Goal: Find specific page/section: Find specific page/section

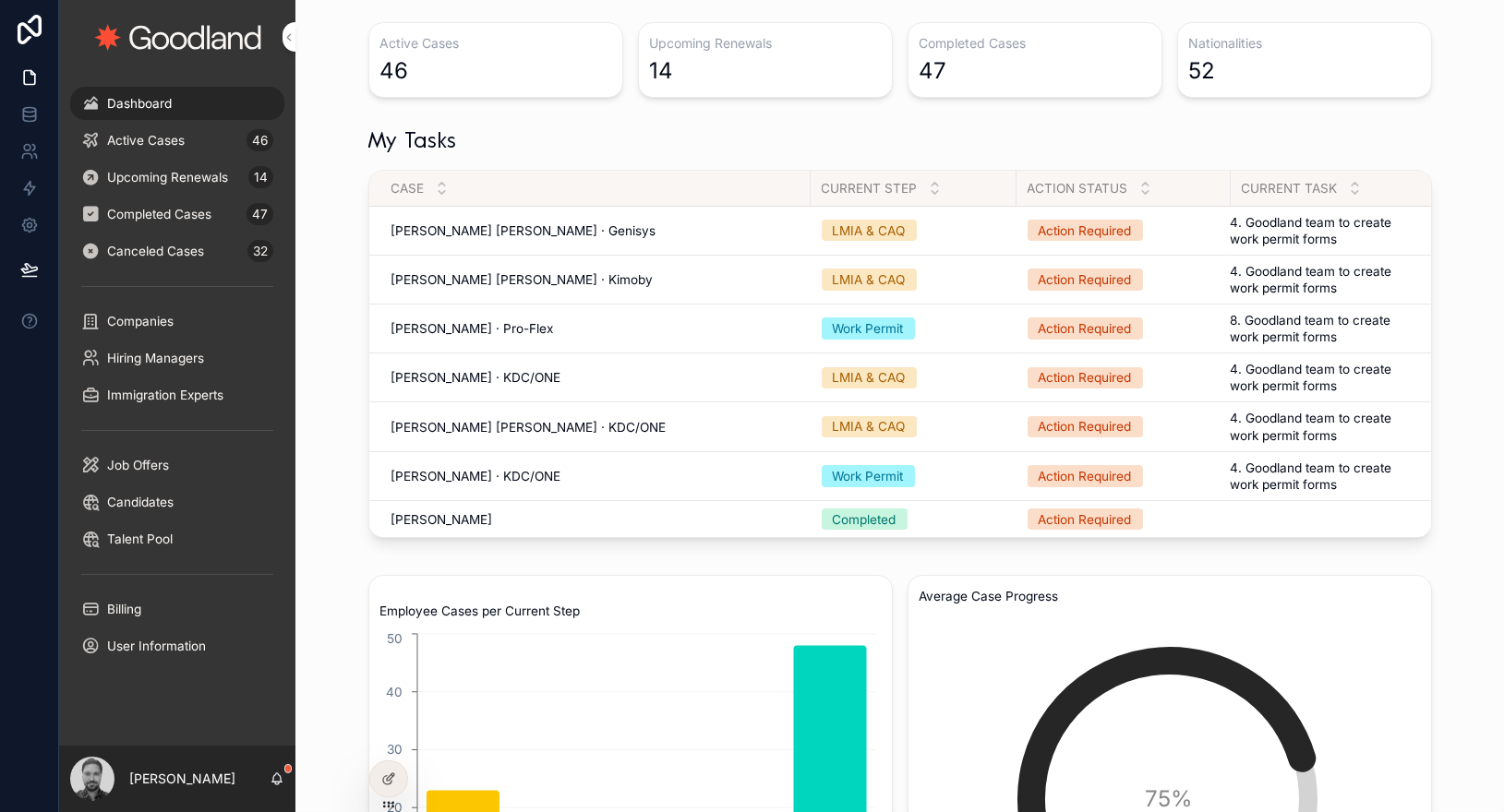
click at [490, 220] on td "[PERSON_NAME] [PERSON_NAME] · Genisys [PERSON_NAME] [PERSON_NAME] · Genisys" at bounding box center [589, 230] width 441 height 49
click at [482, 370] on span "[PERSON_NAME] · KDC/ONE" at bounding box center [476, 377] width 169 height 17
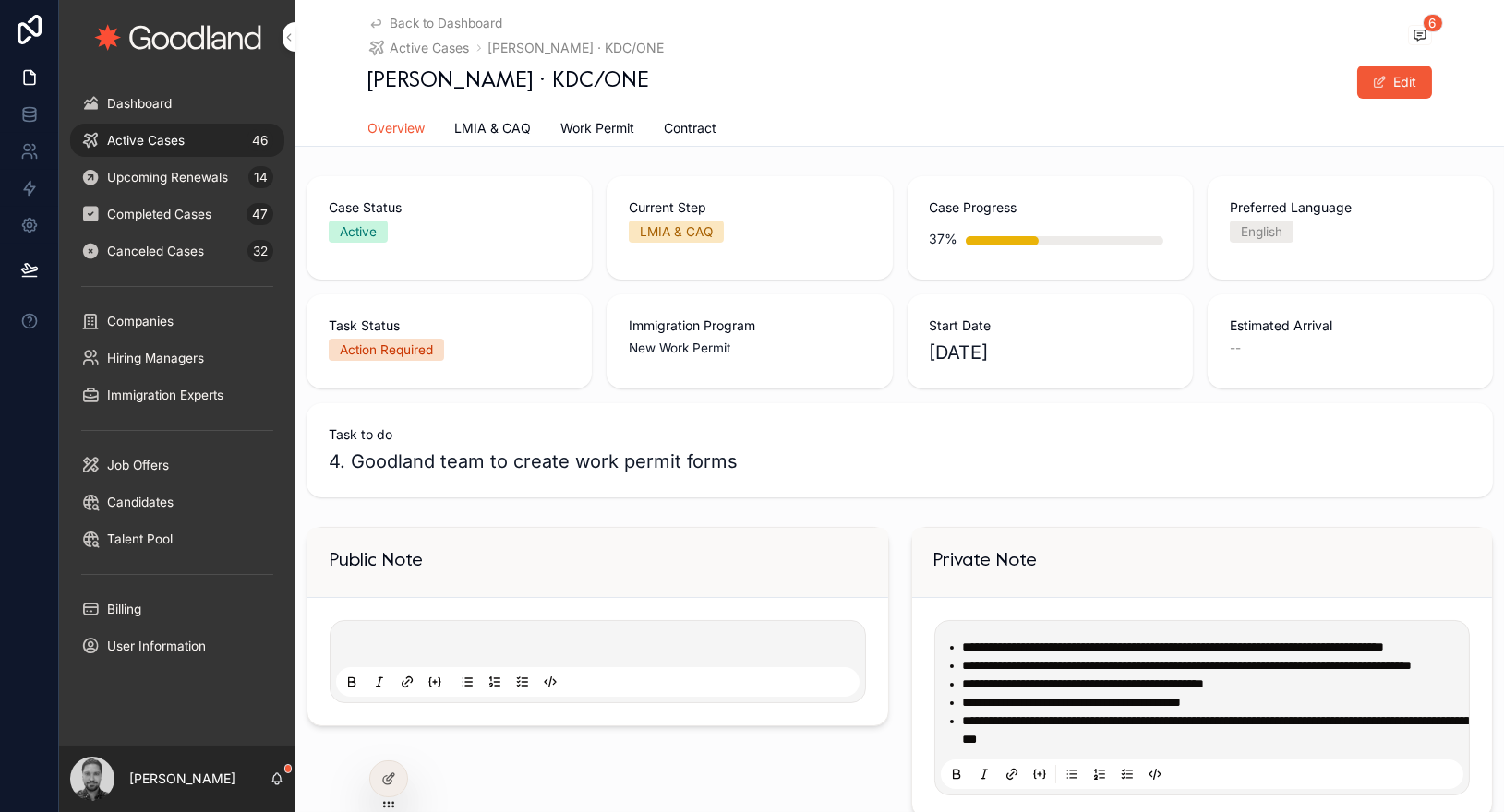
click at [233, 145] on div "Active Cases 46" at bounding box center [176, 140] width 192 height 29
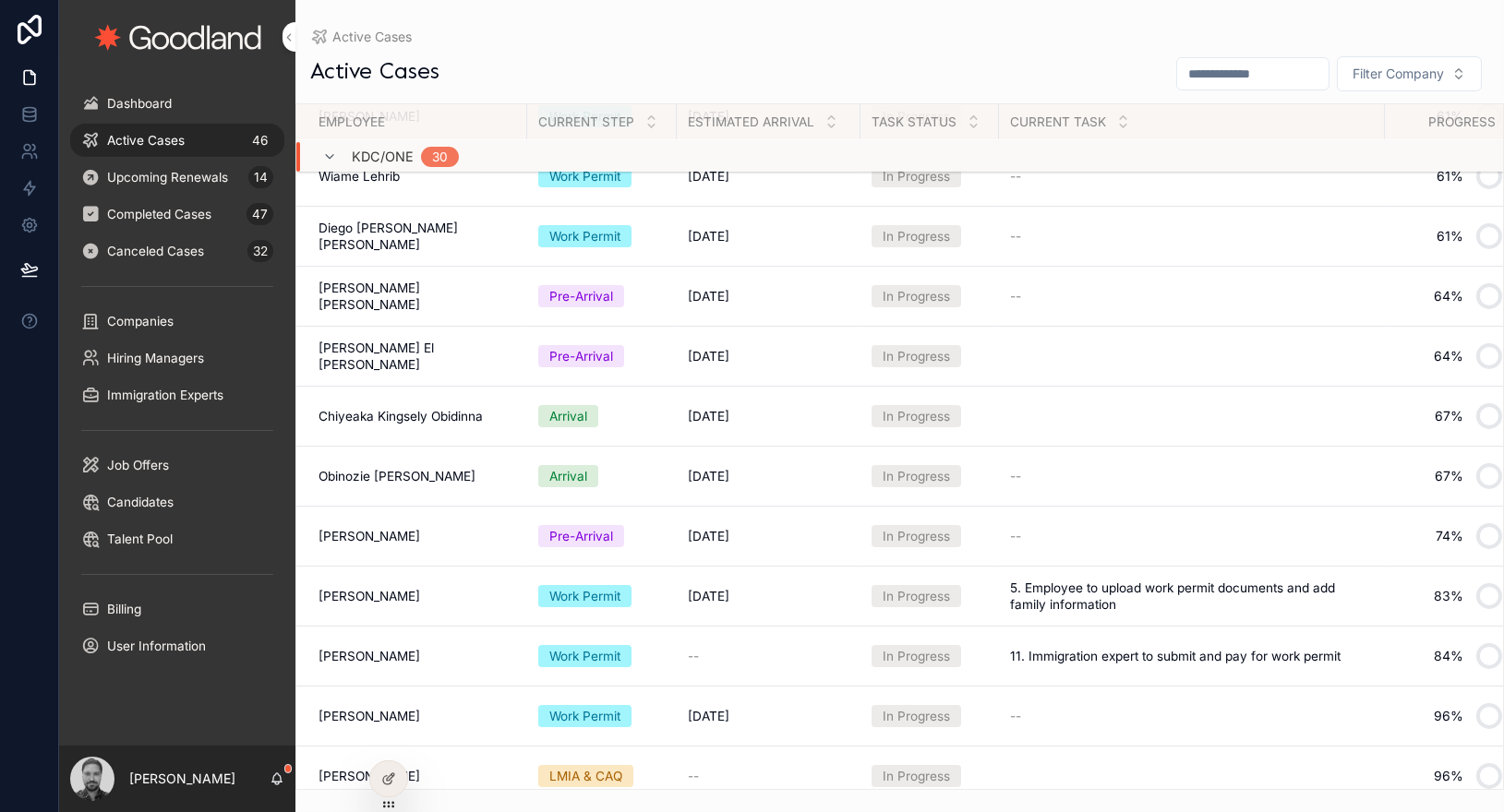
scroll to position [1301, 0]
click at [414, 533] on span "[PERSON_NAME]" at bounding box center [369, 535] width 101 height 17
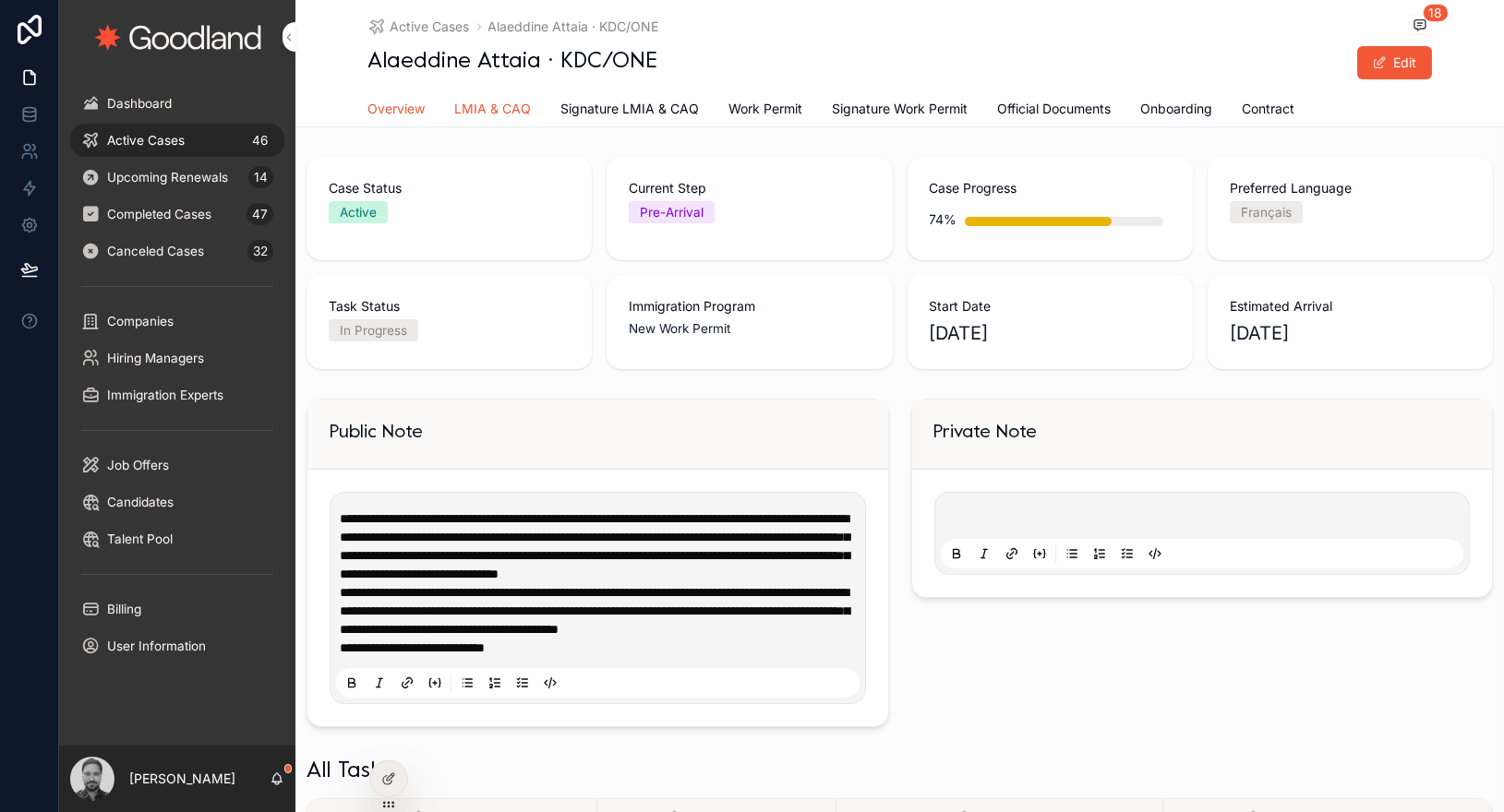
click at [486, 113] on span "LMIA & CAQ" at bounding box center [493, 108] width 77 height 18
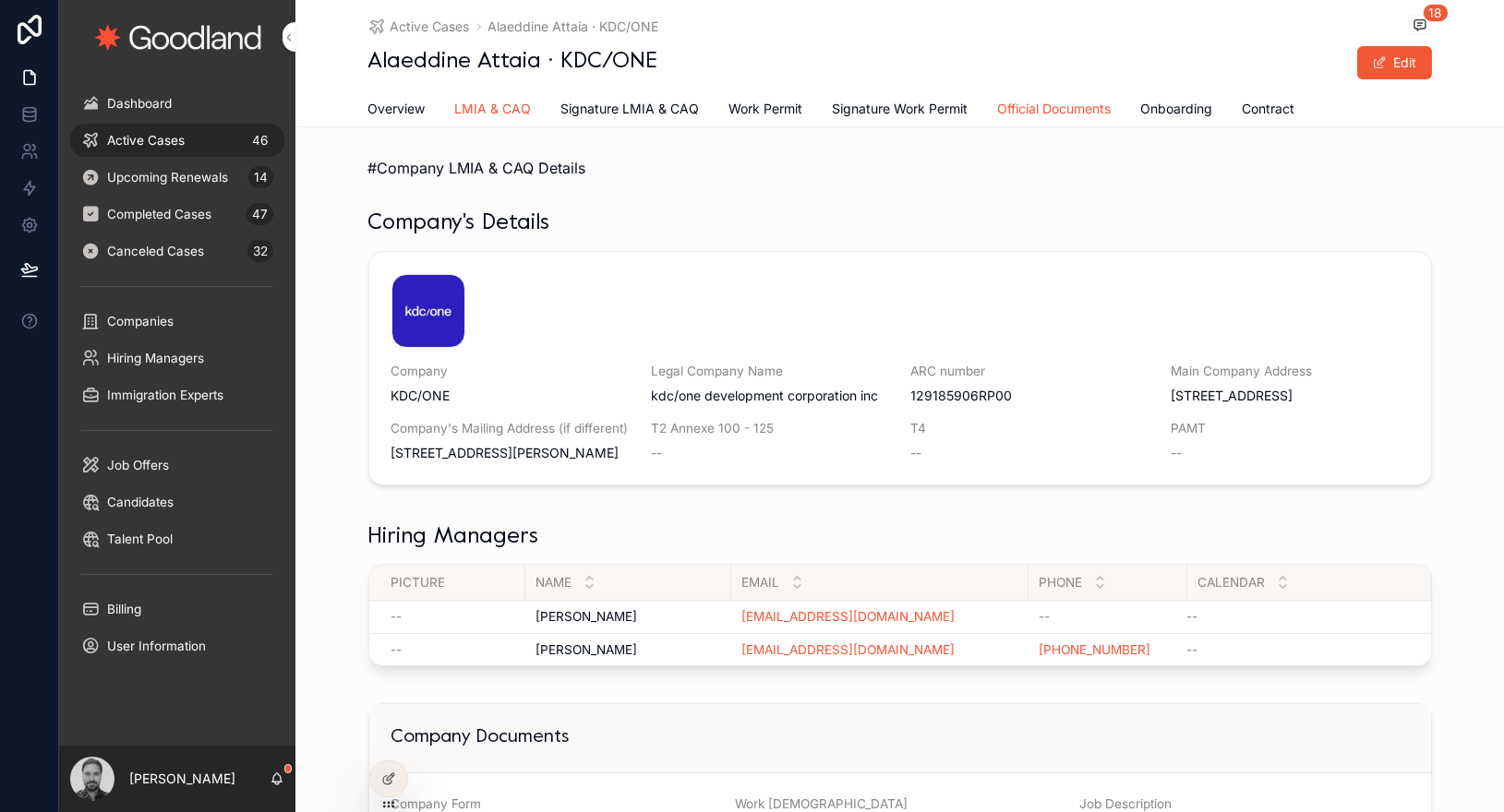
click at [1018, 115] on span "Official Documents" at bounding box center [1054, 108] width 114 height 18
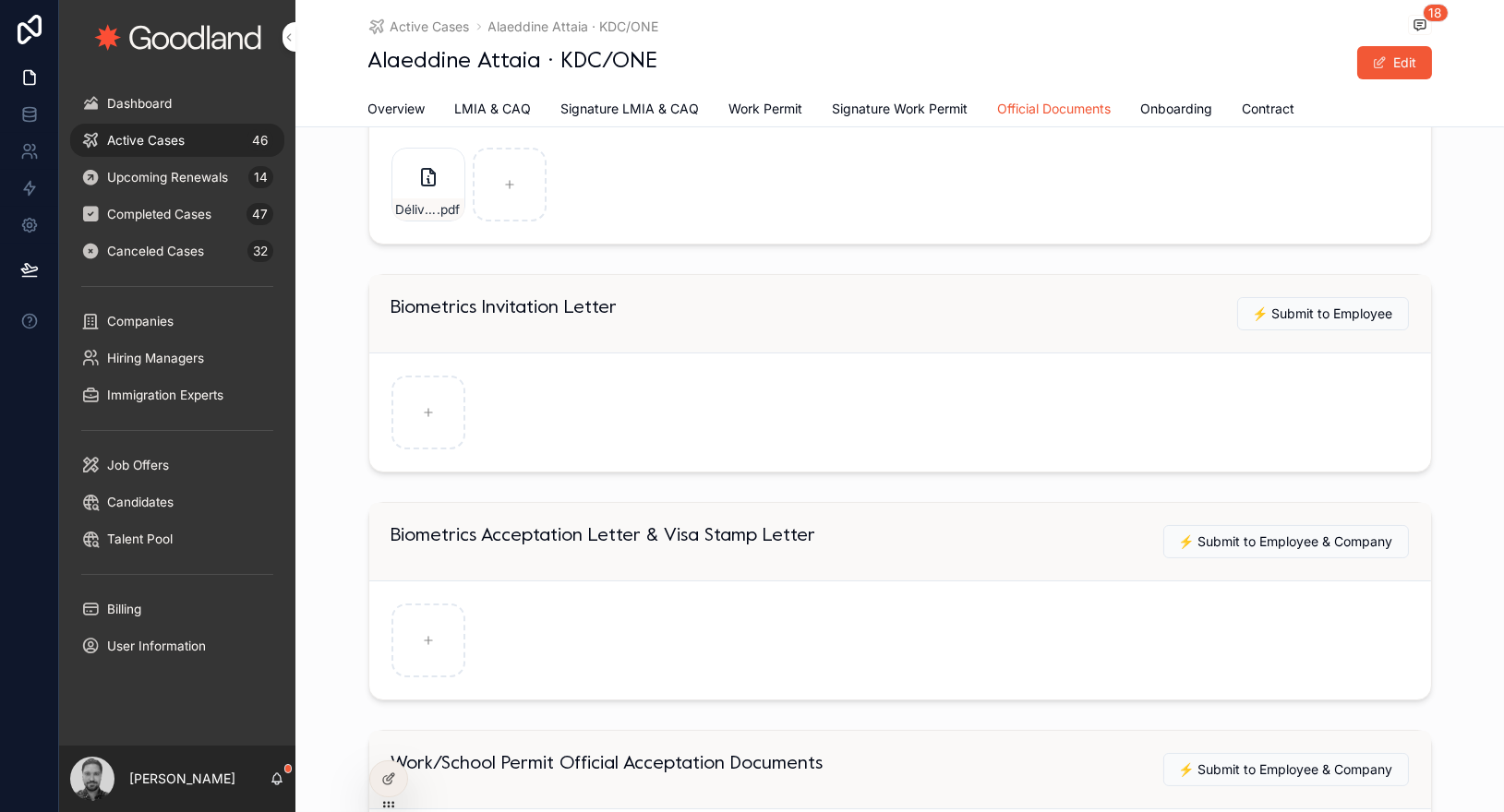
scroll to position [583, 0]
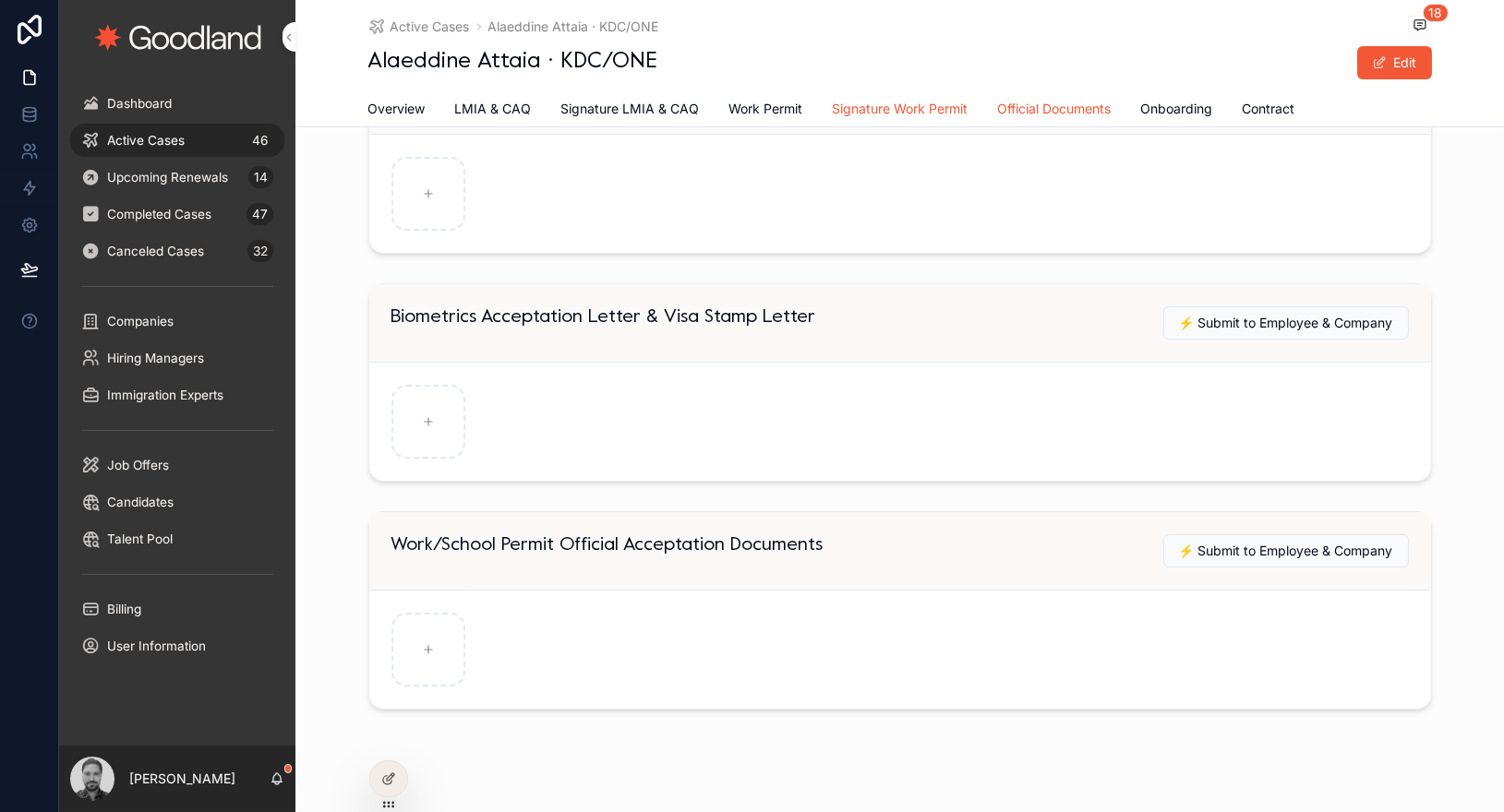
click at [930, 111] on span "Signature Work Permit" at bounding box center [900, 108] width 135 height 18
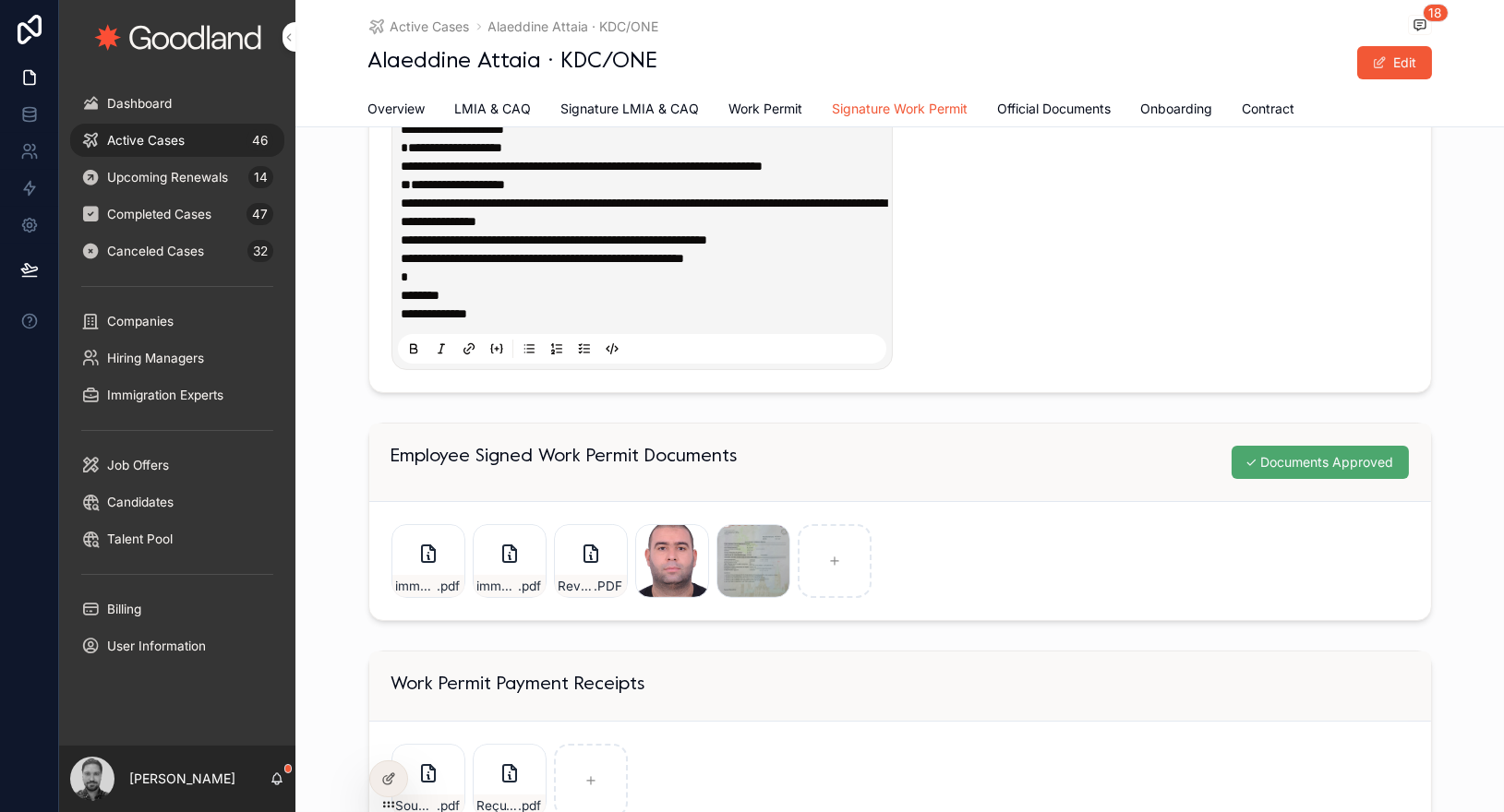
scroll to position [1129, 0]
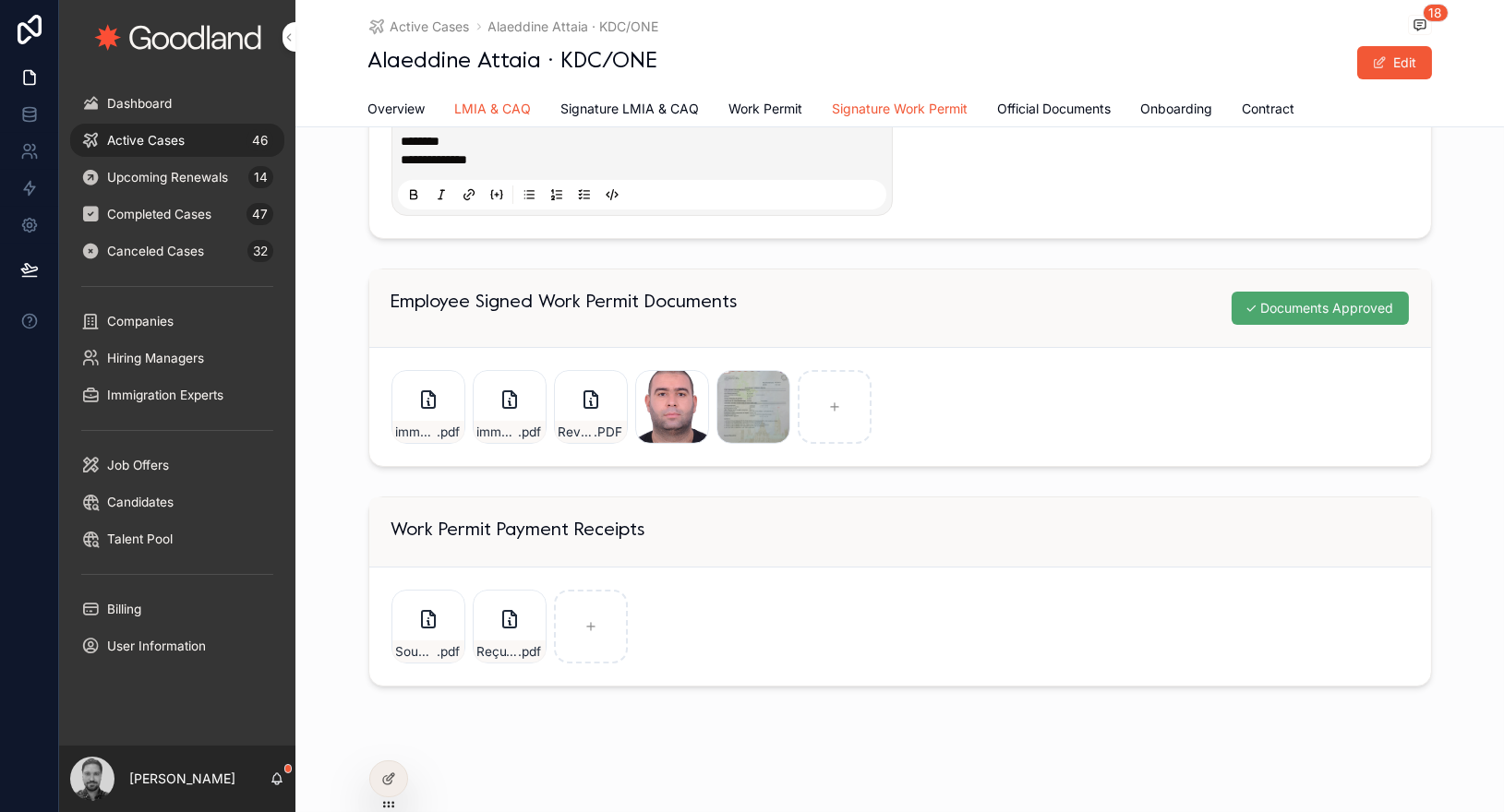
click at [520, 113] on span "LMIA & CAQ" at bounding box center [493, 108] width 77 height 18
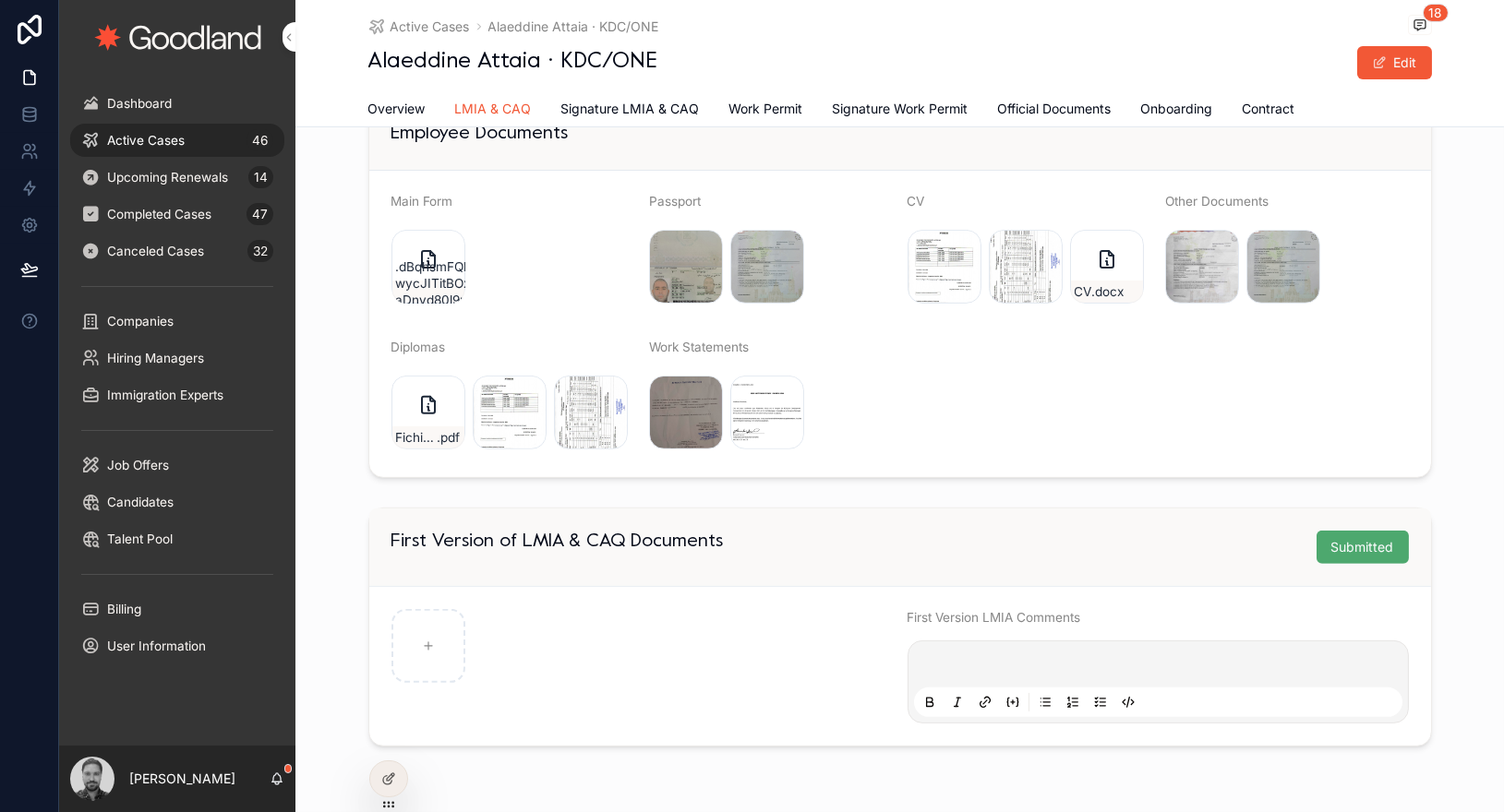
scroll to position [1665, 0]
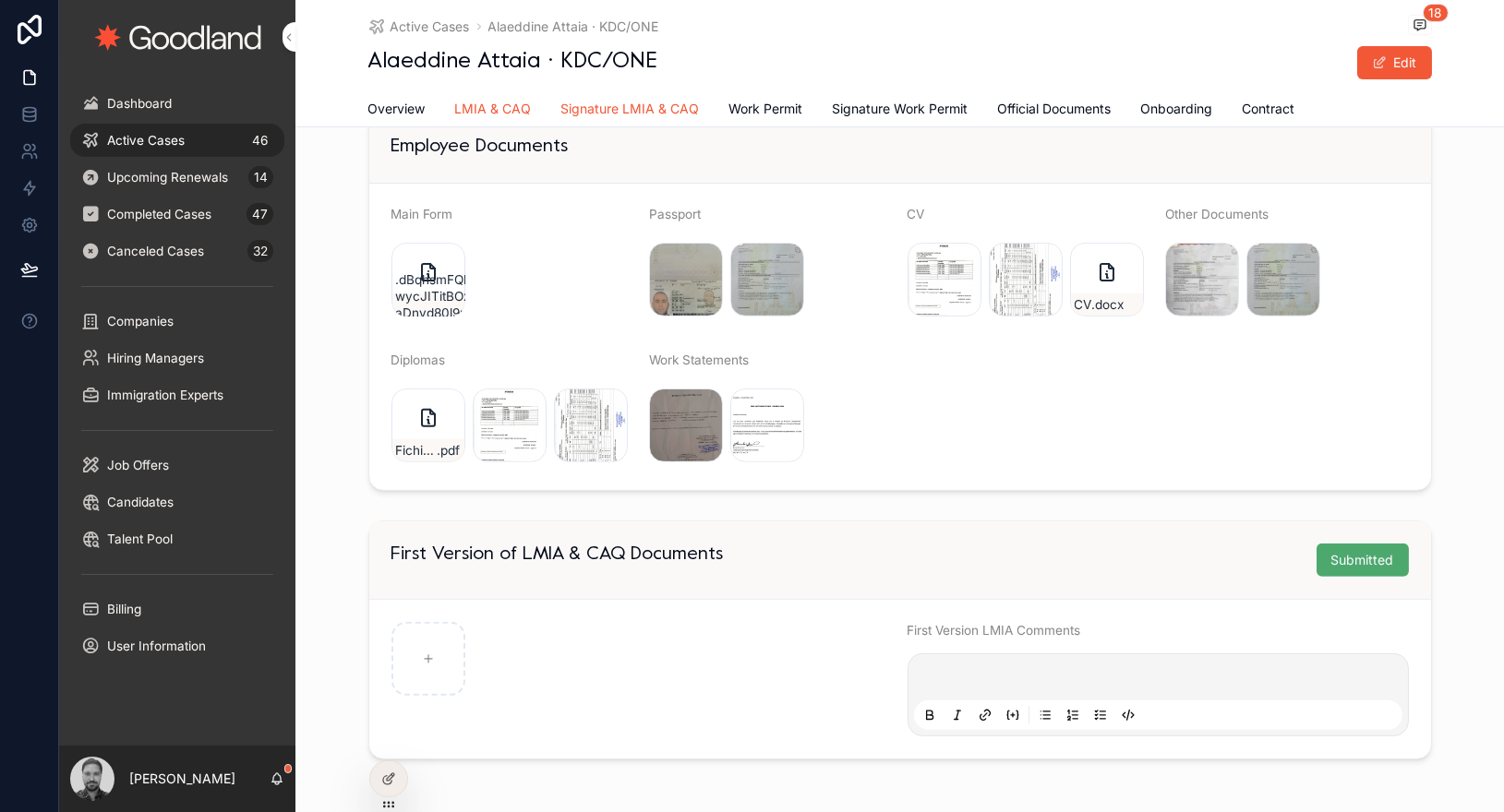
click at [641, 111] on span "Signature LMIA & CAQ" at bounding box center [630, 108] width 138 height 18
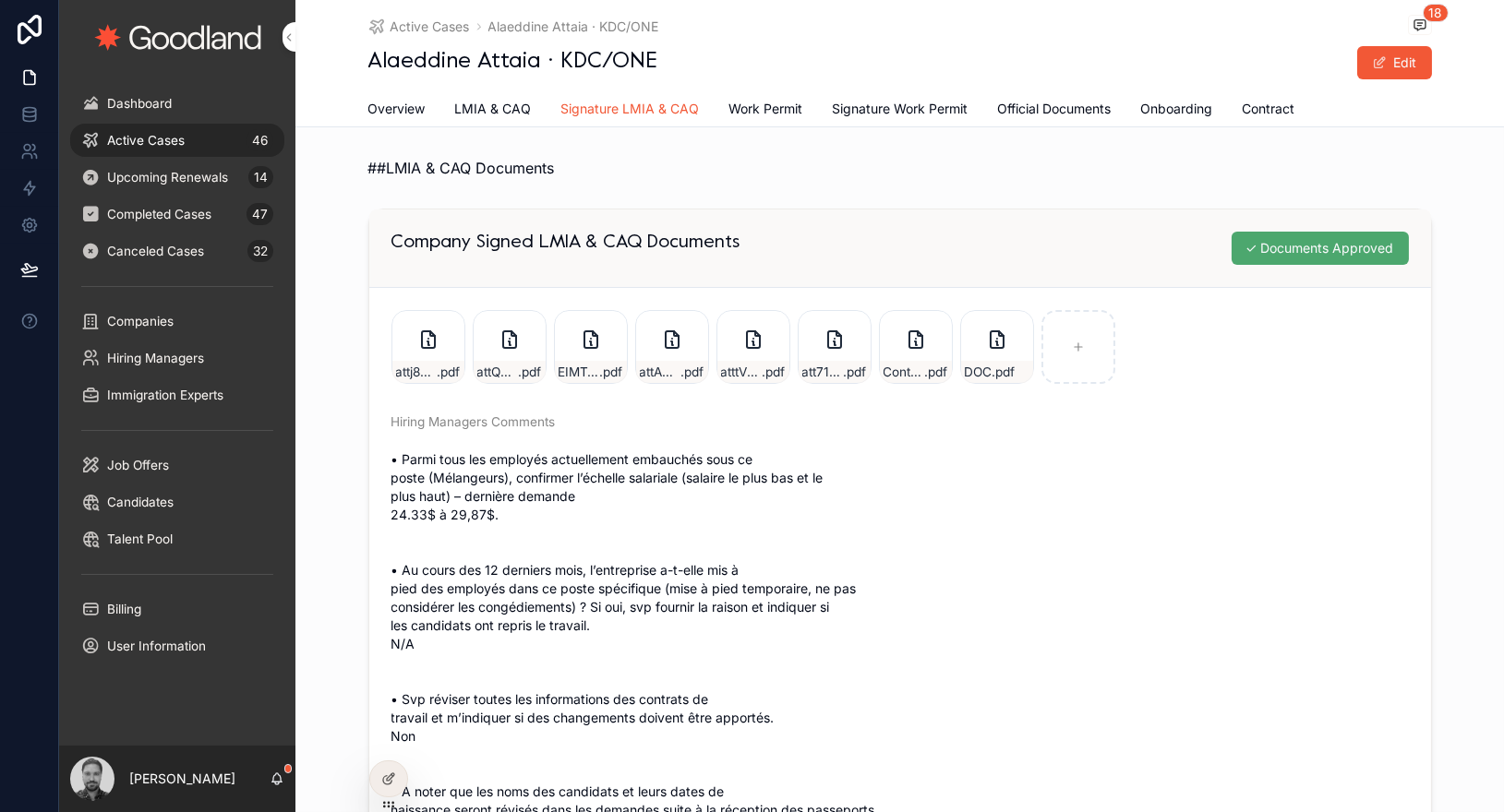
scroll to position [722, 0]
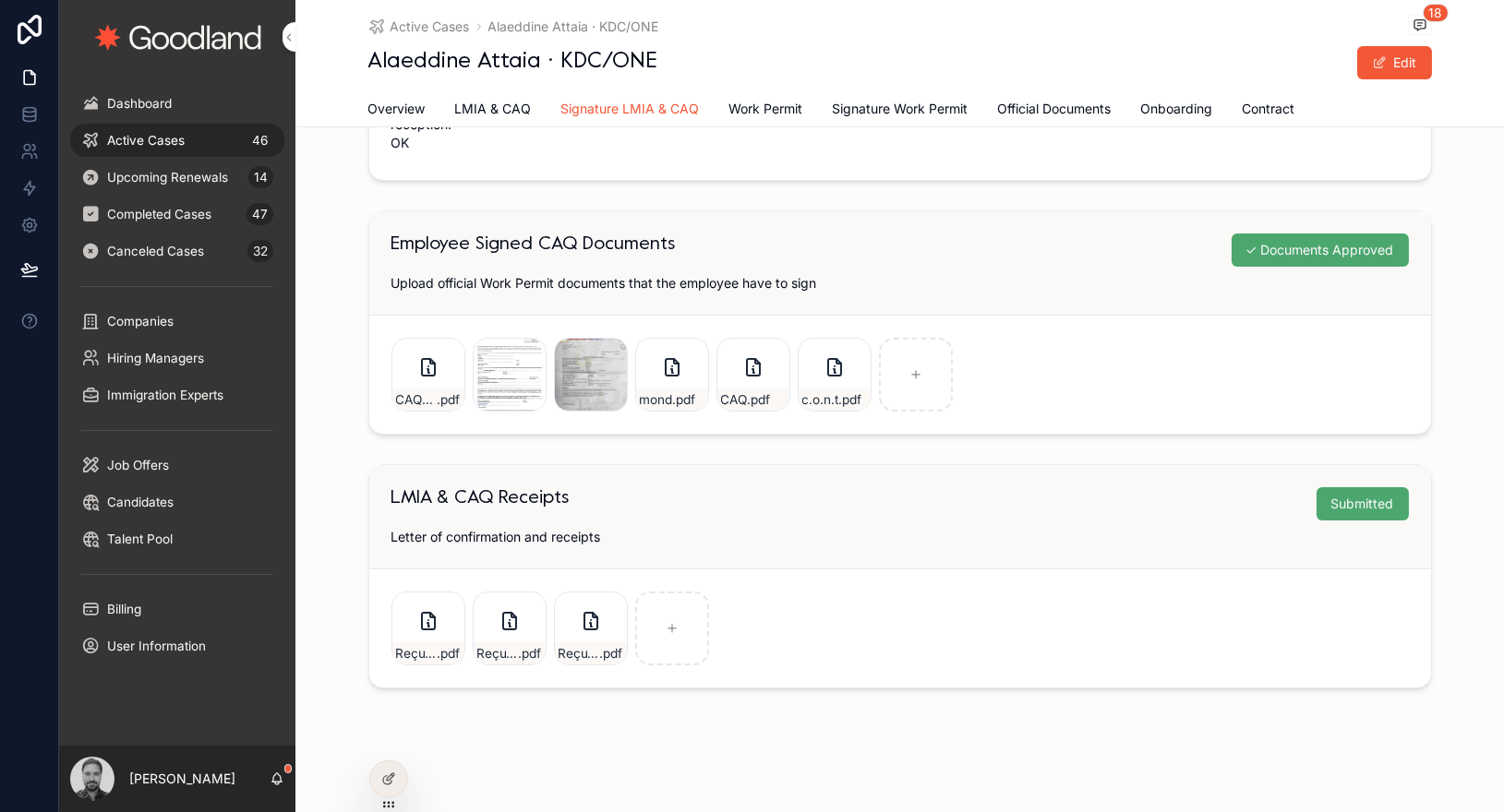
click at [202, 138] on div "Active Cases 46" at bounding box center [176, 140] width 192 height 29
